Goal: Task Accomplishment & Management: Manage account settings

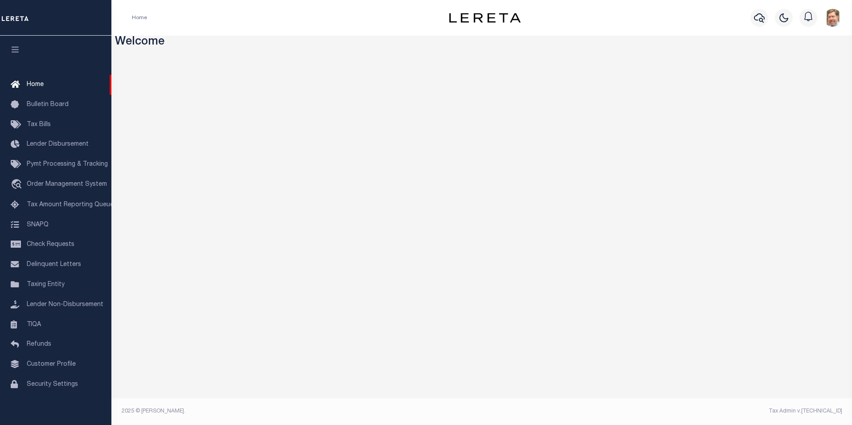
click at [14, 14] on img at bounding box center [15, 19] width 27 height 16
click at [14, 48] on icon "button" at bounding box center [15, 49] width 10 height 8
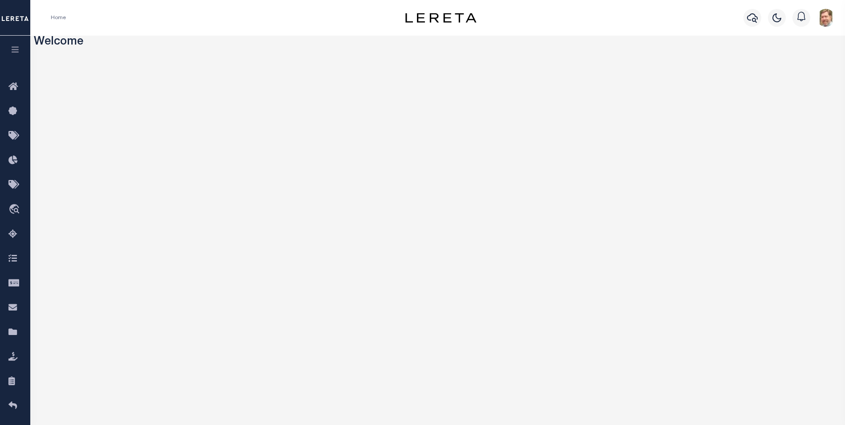
click at [14, 48] on icon "button" at bounding box center [15, 49] width 10 height 8
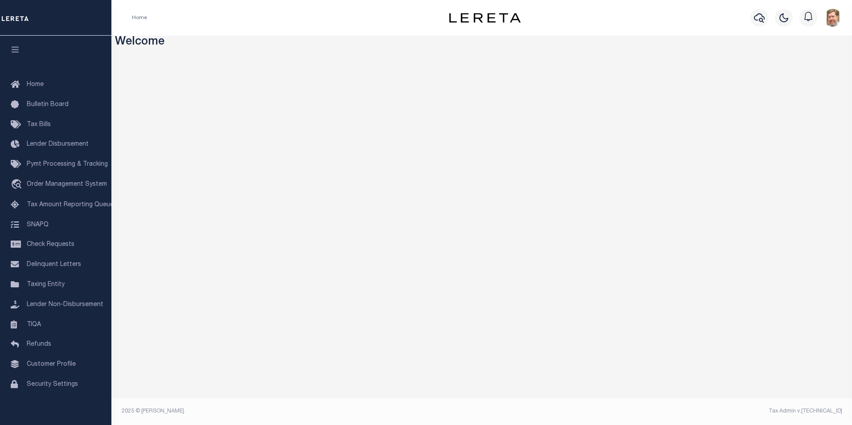
click at [829, 19] on img "button" at bounding box center [833, 18] width 18 height 18
click at [798, 62] on span "Sign out" at bounding box center [797, 63] width 25 height 6
